Goal: Navigation & Orientation: Find specific page/section

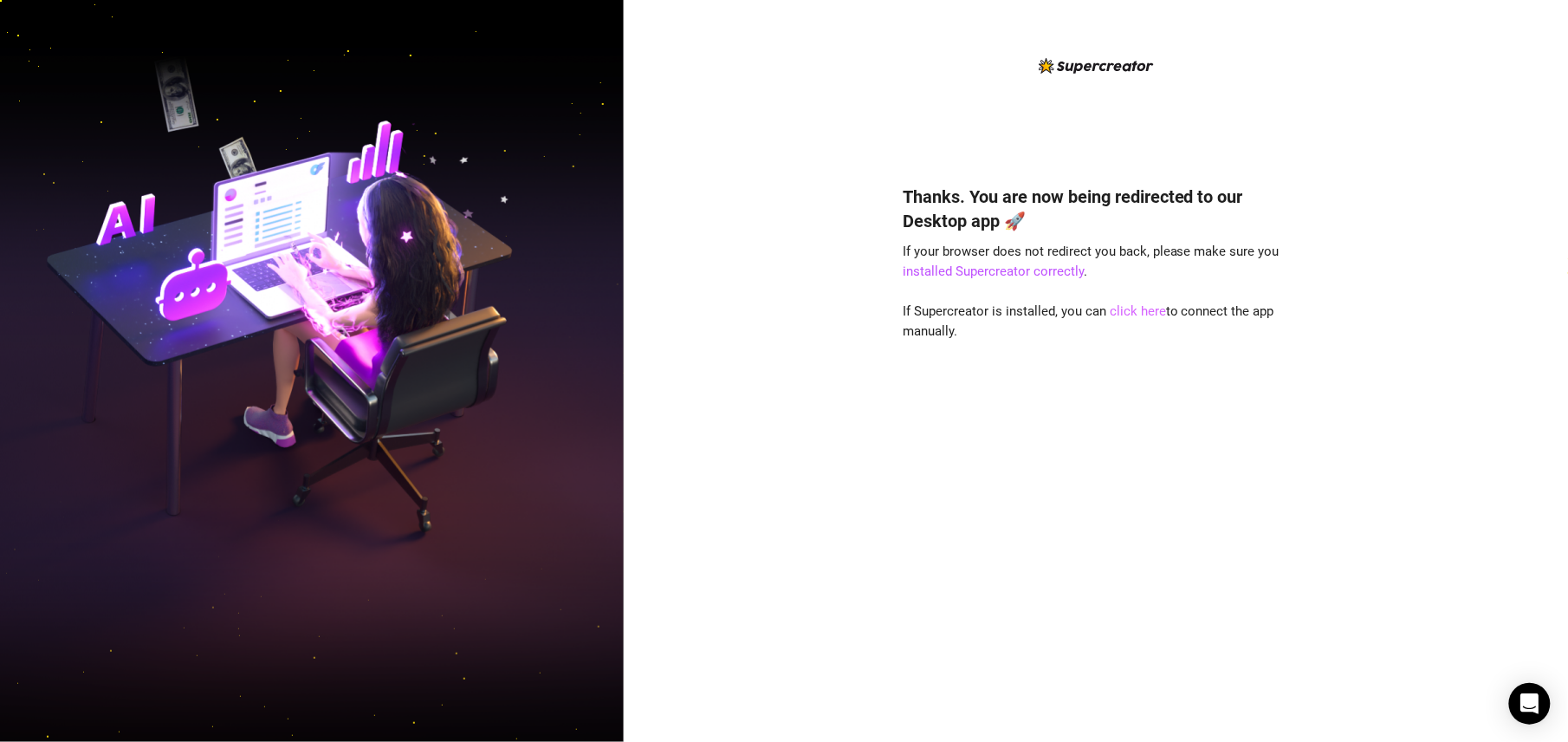
click at [1144, 313] on link "click here" at bounding box center [1138, 312] width 57 height 16
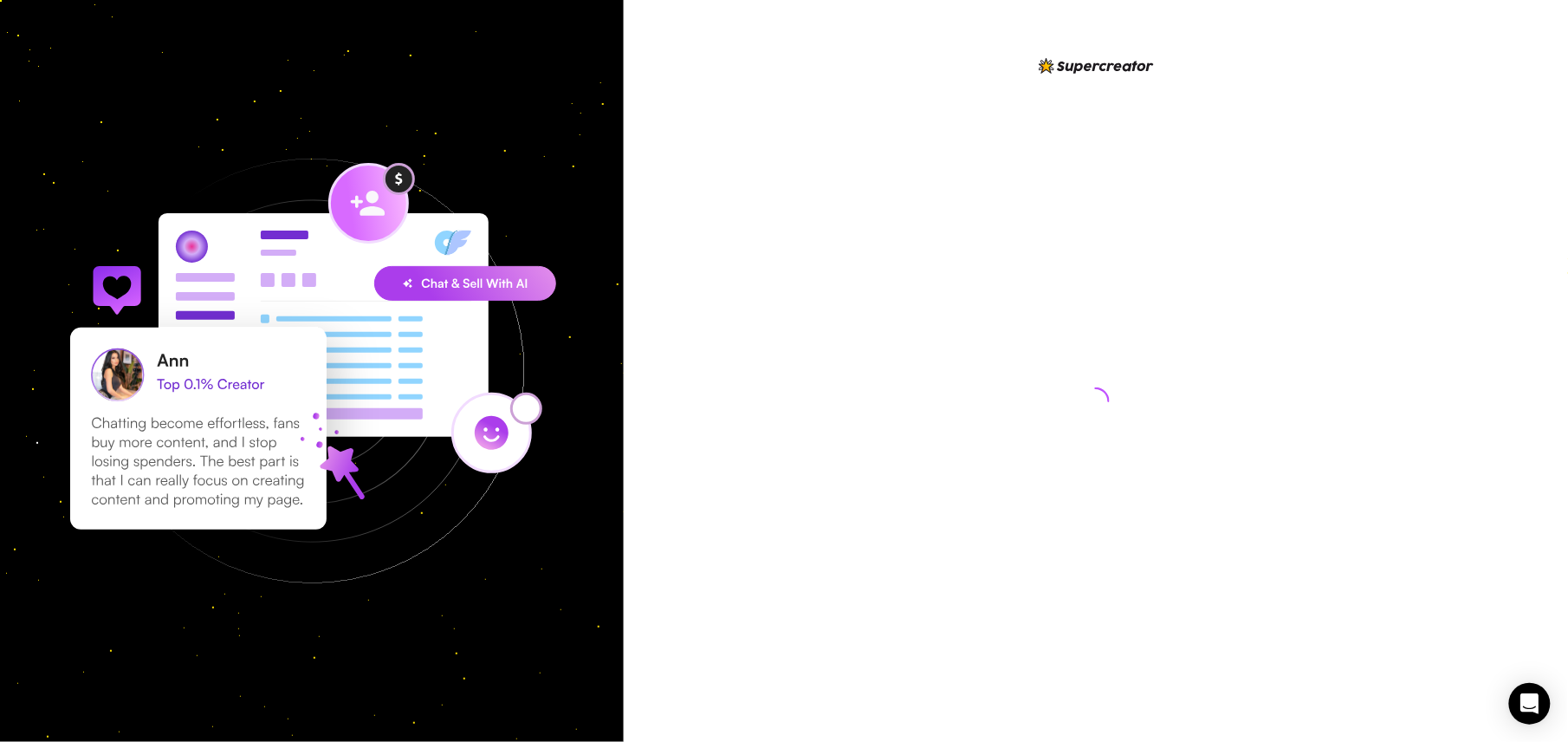
click at [1074, 246] on div at bounding box center [1096, 385] width 387 height 659
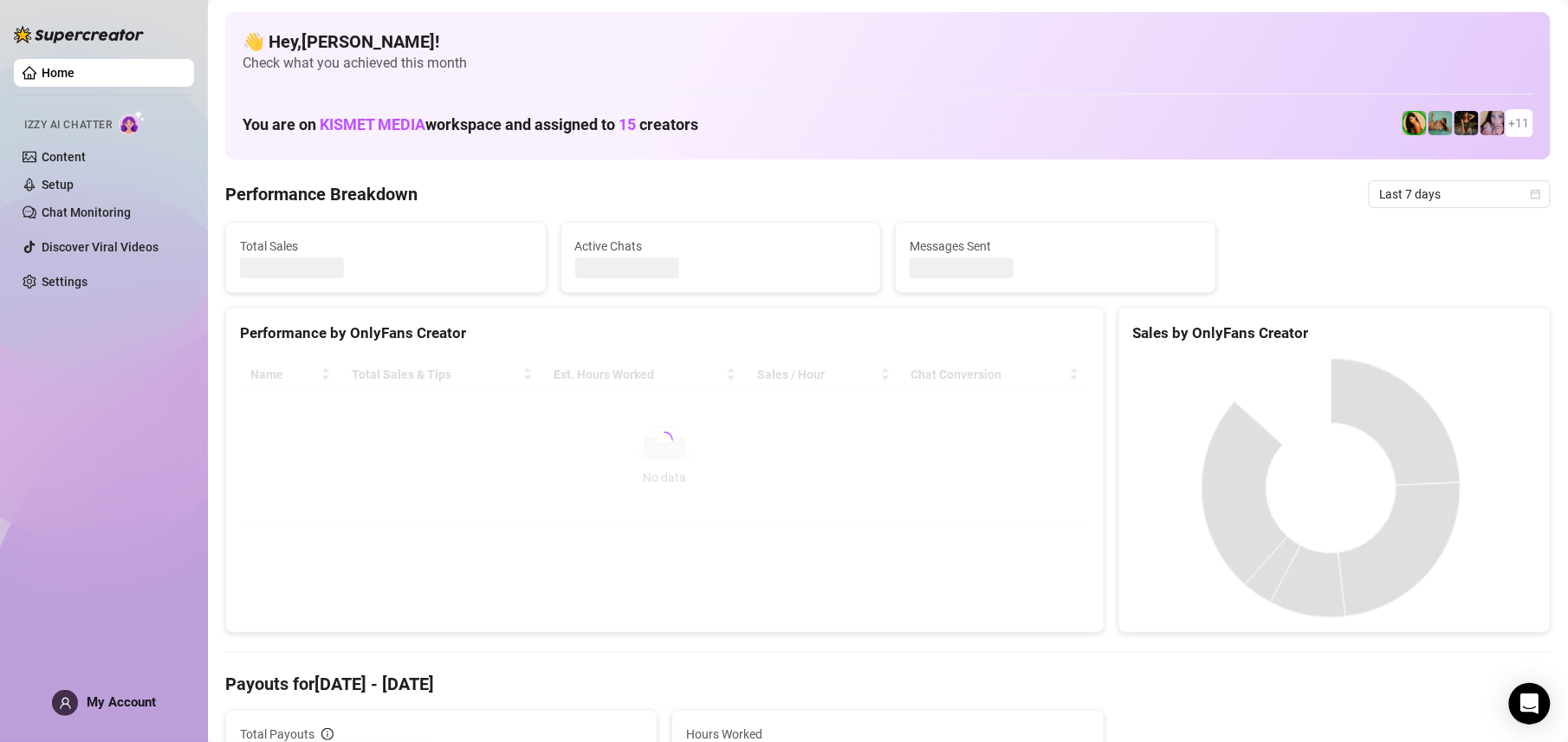
click at [452, 526] on div "Name Total Sales & Tips Est. Hours Worked Sales / Hour Chat Conversion No data …" at bounding box center [665, 440] width 878 height 192
